Goal: Information Seeking & Learning: Find specific fact

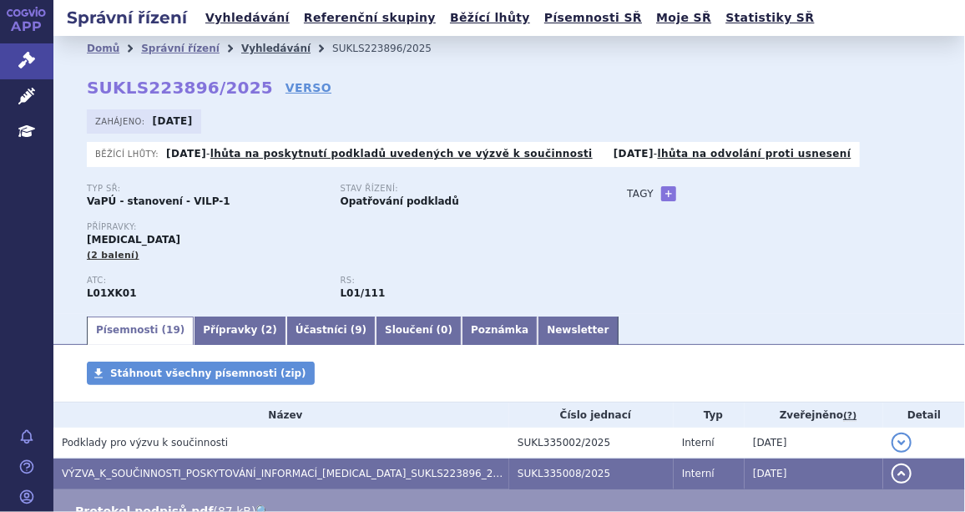
click at [241, 45] on link "Vyhledávání" at bounding box center [275, 49] width 69 height 12
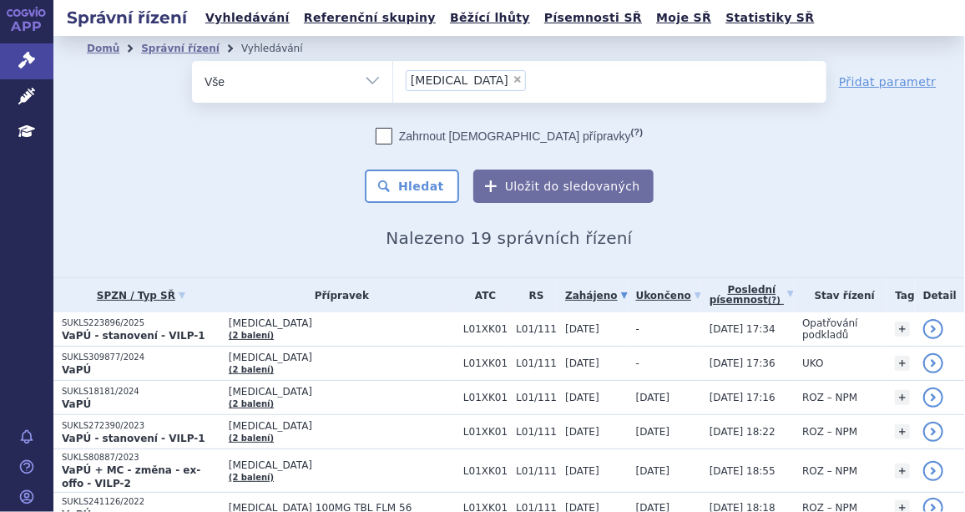
click at [513, 79] on span "×" at bounding box center [518, 79] width 10 height 10
click at [393, 79] on select "lynparza" at bounding box center [392, 81] width 1 height 42
select select
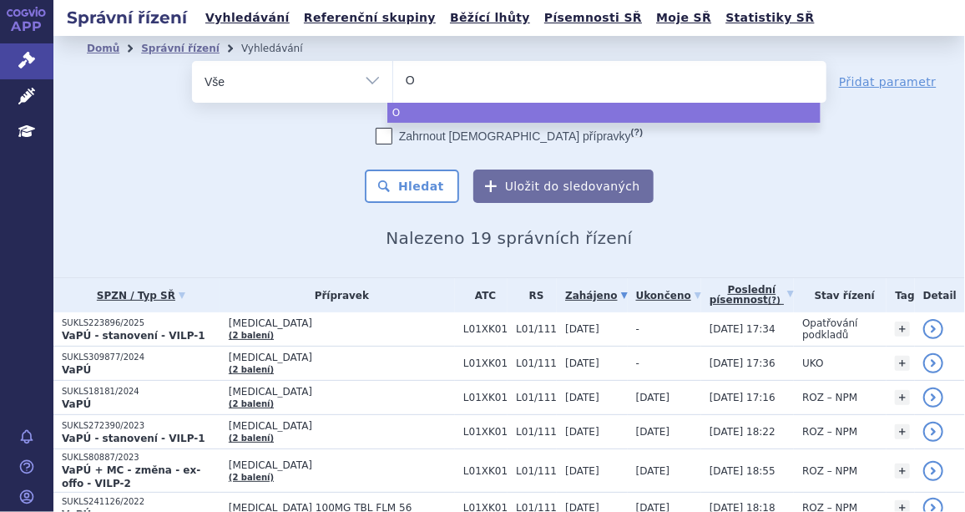
type input "Om"
type input "Omjj"
type input "Omjjara"
select select "Omjjara"
click at [423, 180] on button "Hledat" at bounding box center [412, 186] width 94 height 33
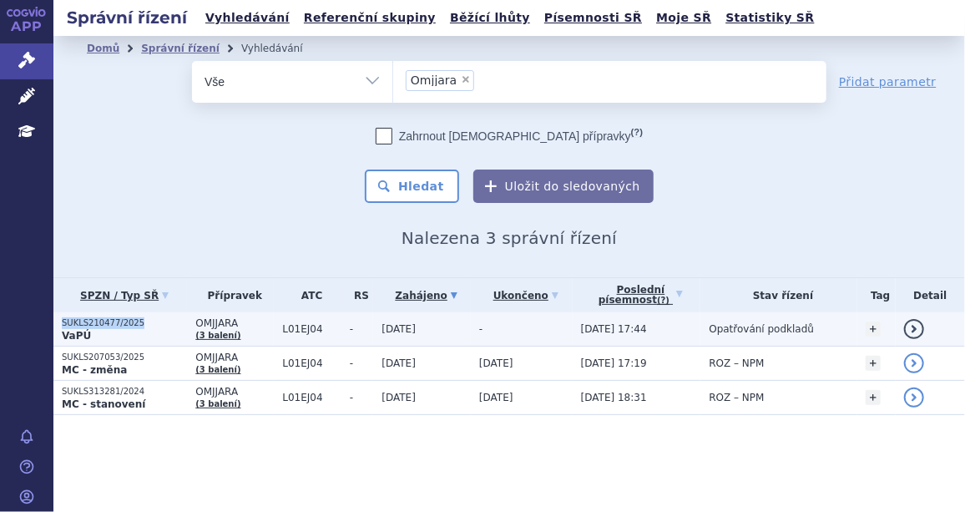
drag, startPoint x: 132, startPoint y: 318, endPoint x: 63, endPoint y: 321, distance: 69.4
click at [63, 321] on p "SUKLS210477/2025" at bounding box center [124, 323] width 125 height 12
copy p "SUKLS210477/2025"
